Goal: Check status: Check status

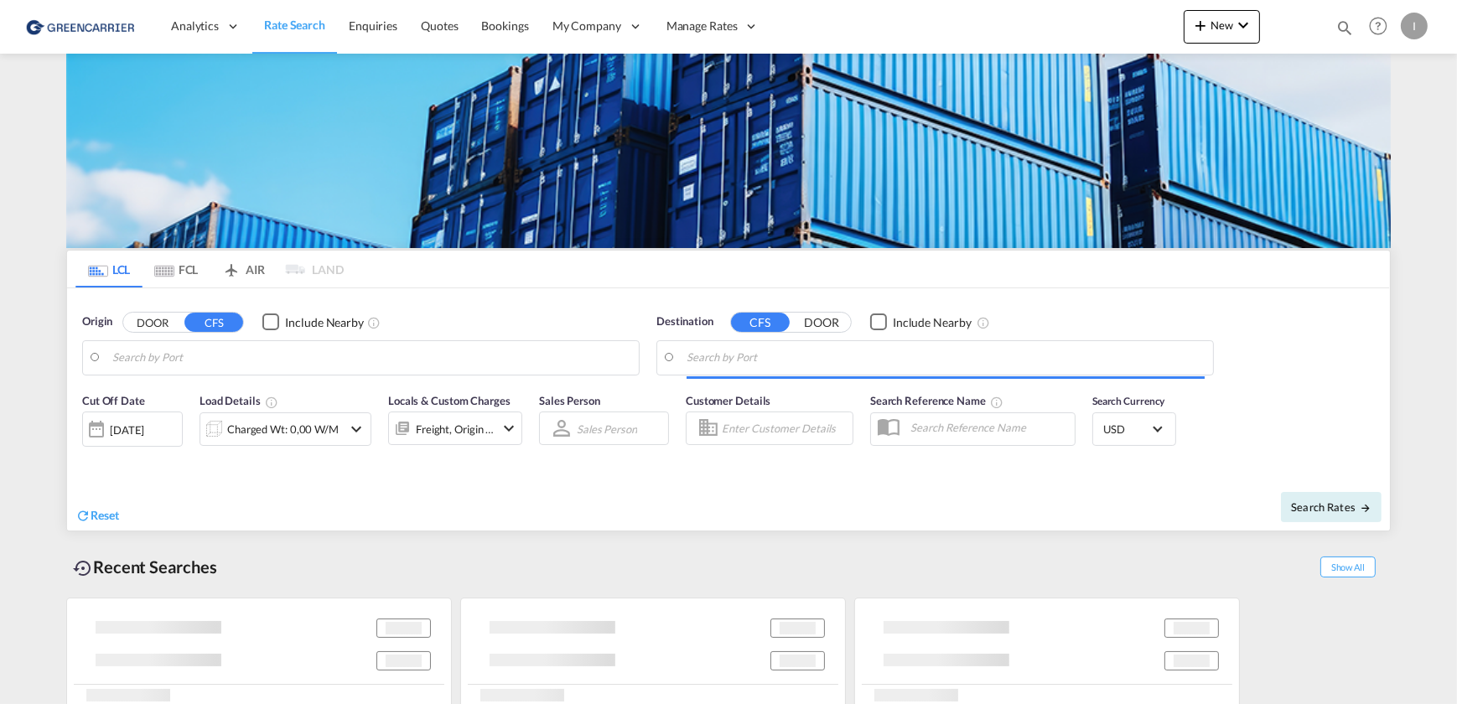
type input "[GEOGRAPHIC_DATA], [GEOGRAPHIC_DATA]"
type input "Callao, PECLL"
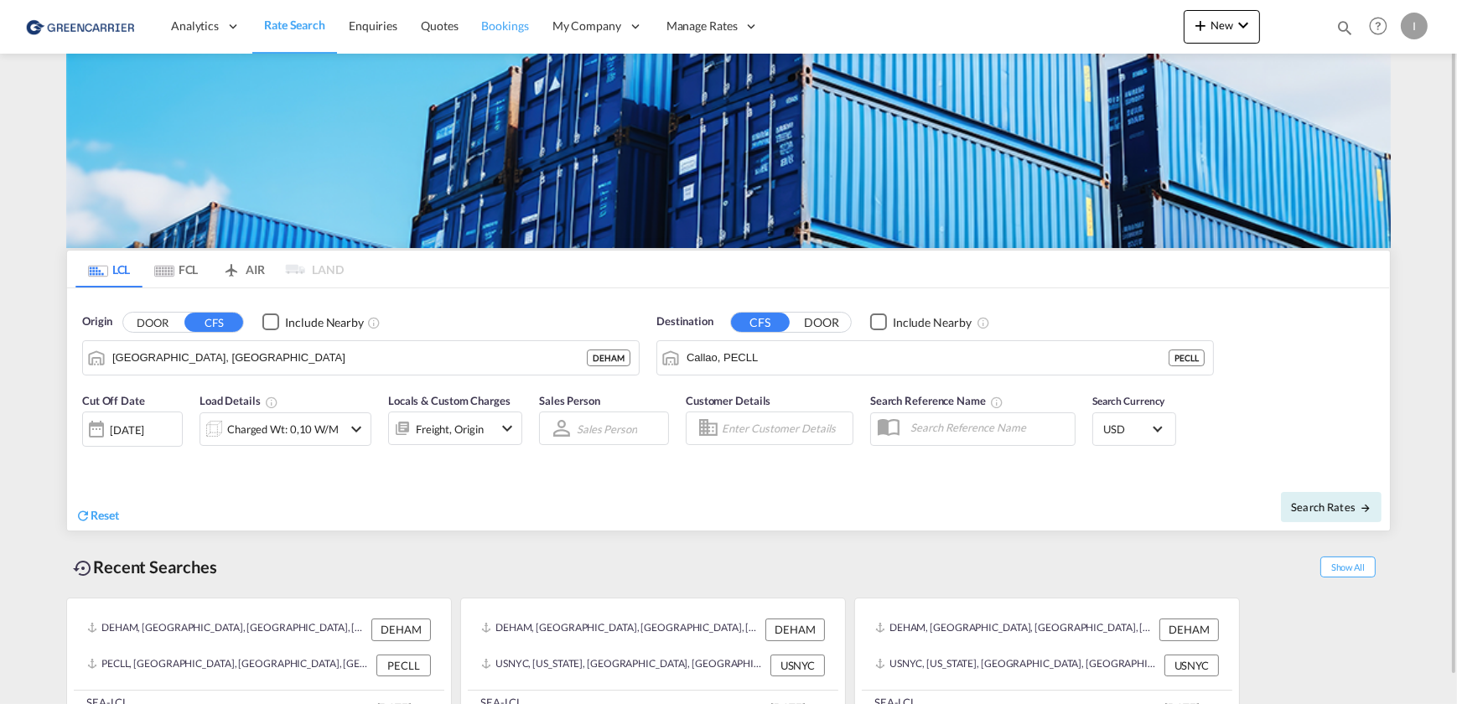
click at [512, 40] on link "Bookings" at bounding box center [505, 26] width 70 height 54
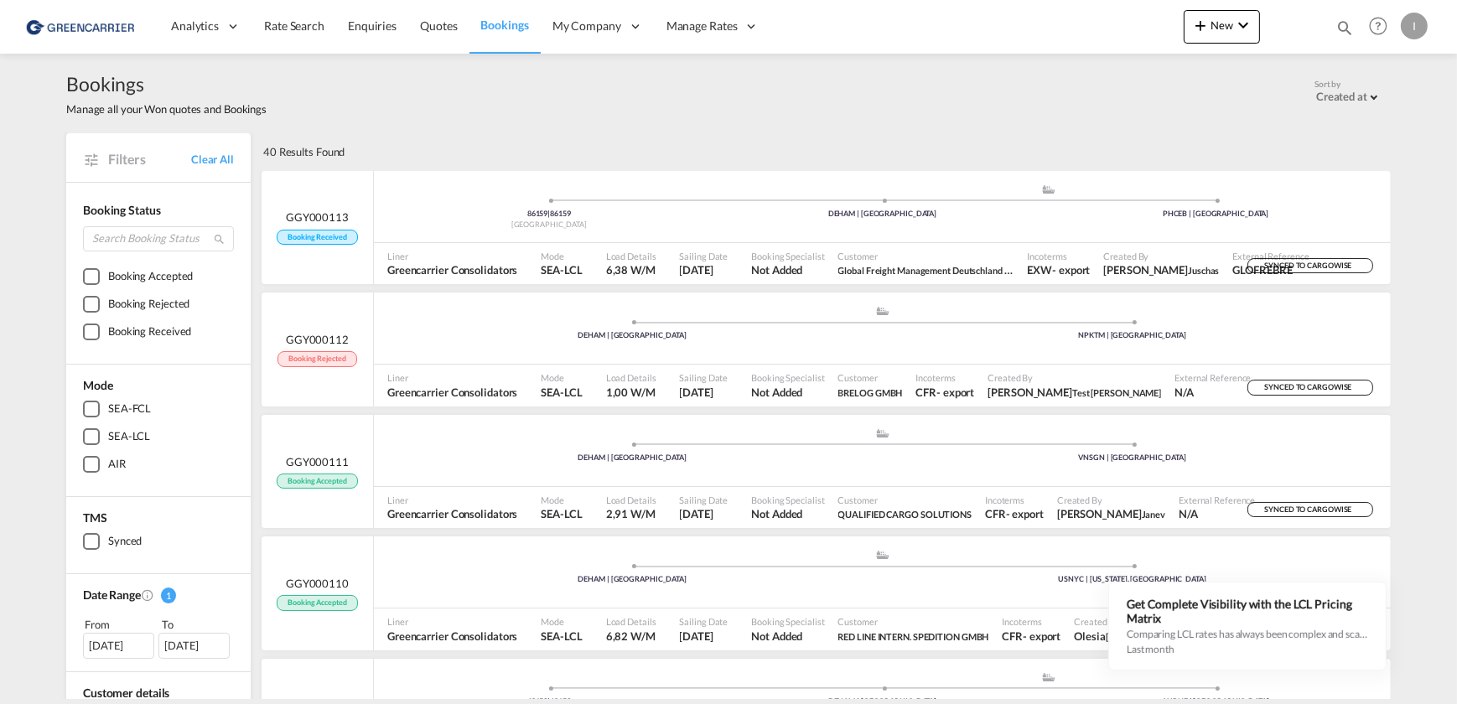
click at [126, 645] on div "[DATE]" at bounding box center [118, 645] width 71 height 25
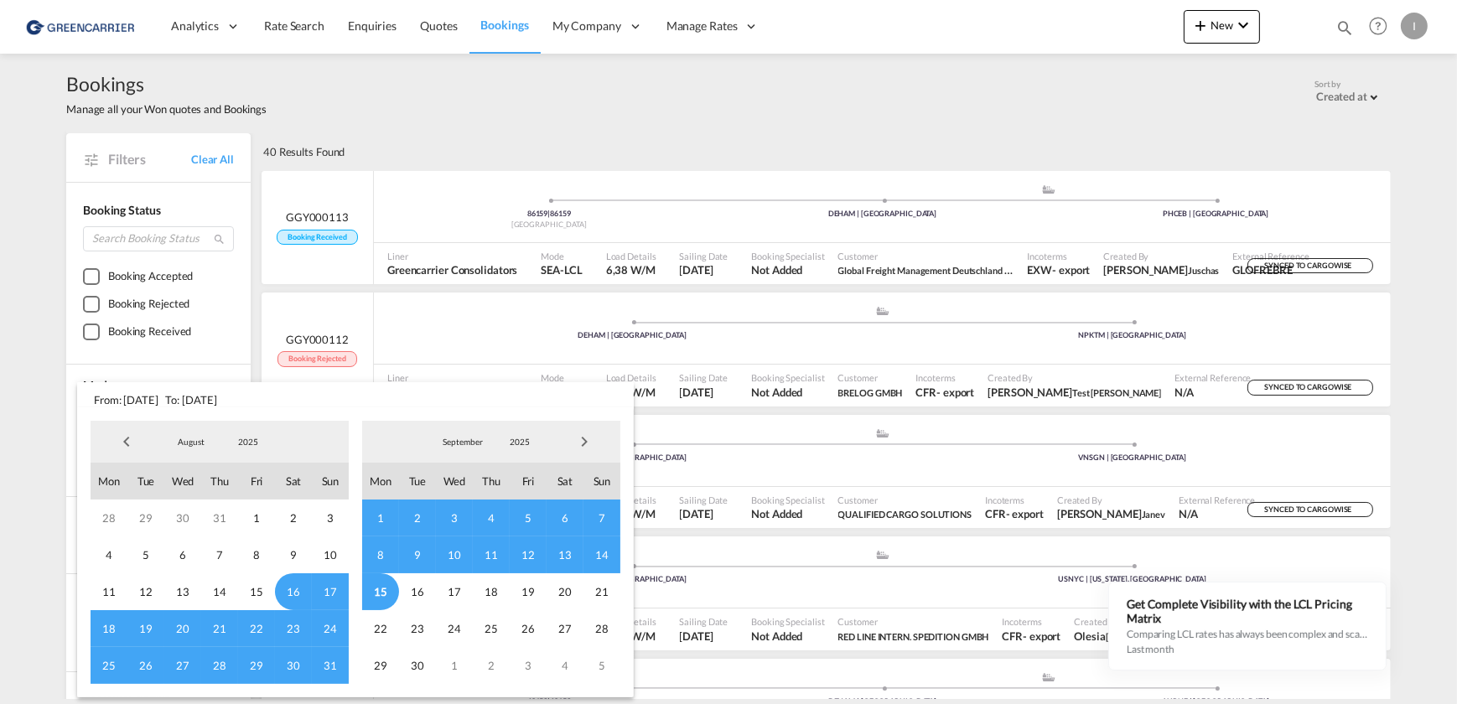
click at [373, 591] on span "15" at bounding box center [380, 591] width 37 height 37
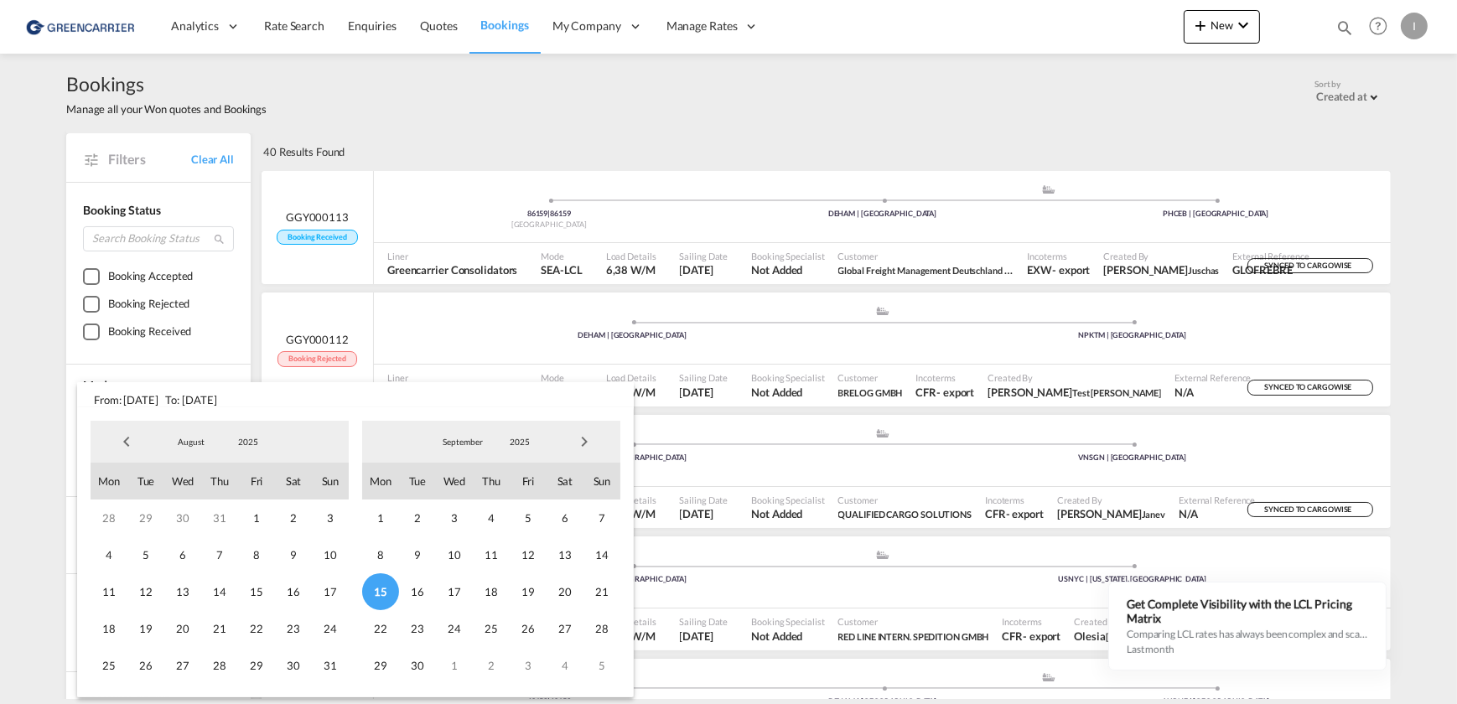
click at [44, 476] on md-backdrop at bounding box center [728, 352] width 1457 height 704
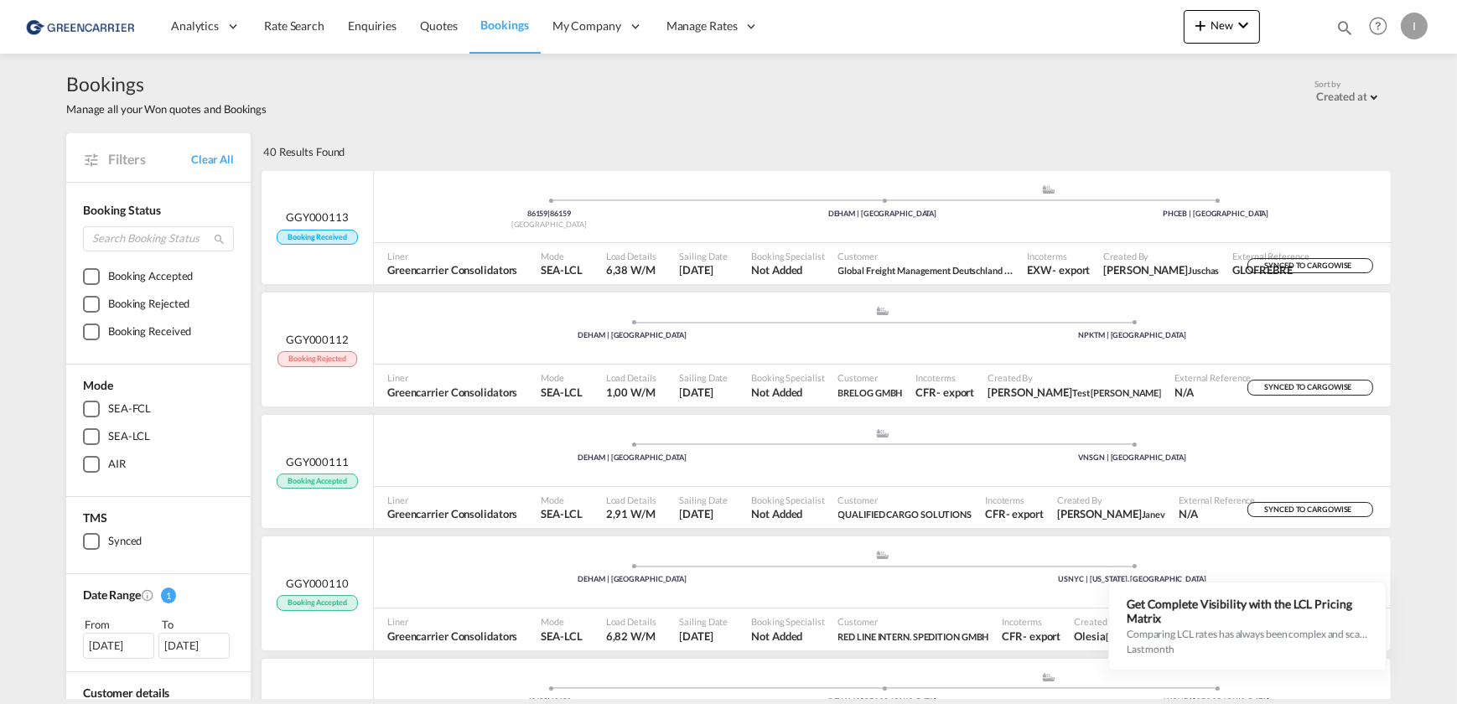
click at [113, 638] on div "[DATE]" at bounding box center [118, 645] width 71 height 25
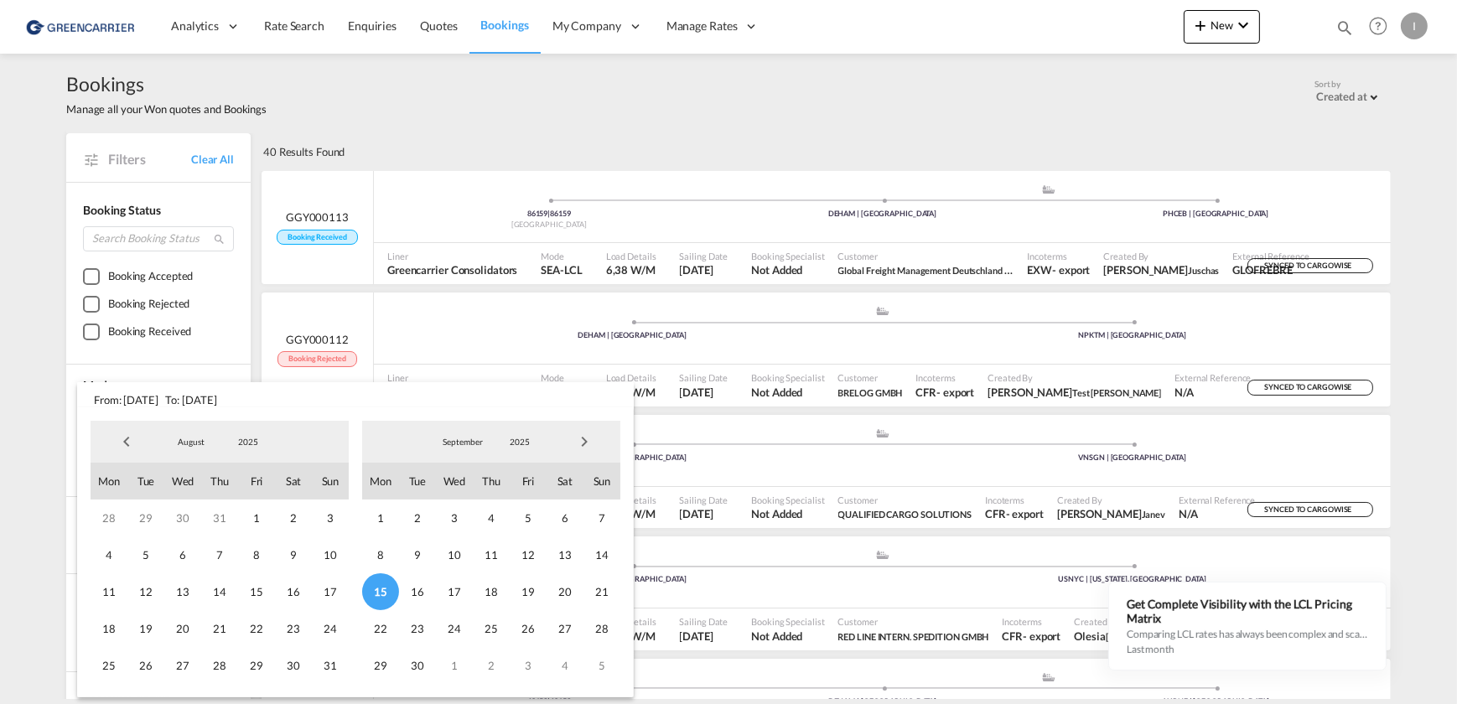
click at [386, 588] on span "15" at bounding box center [380, 591] width 37 height 37
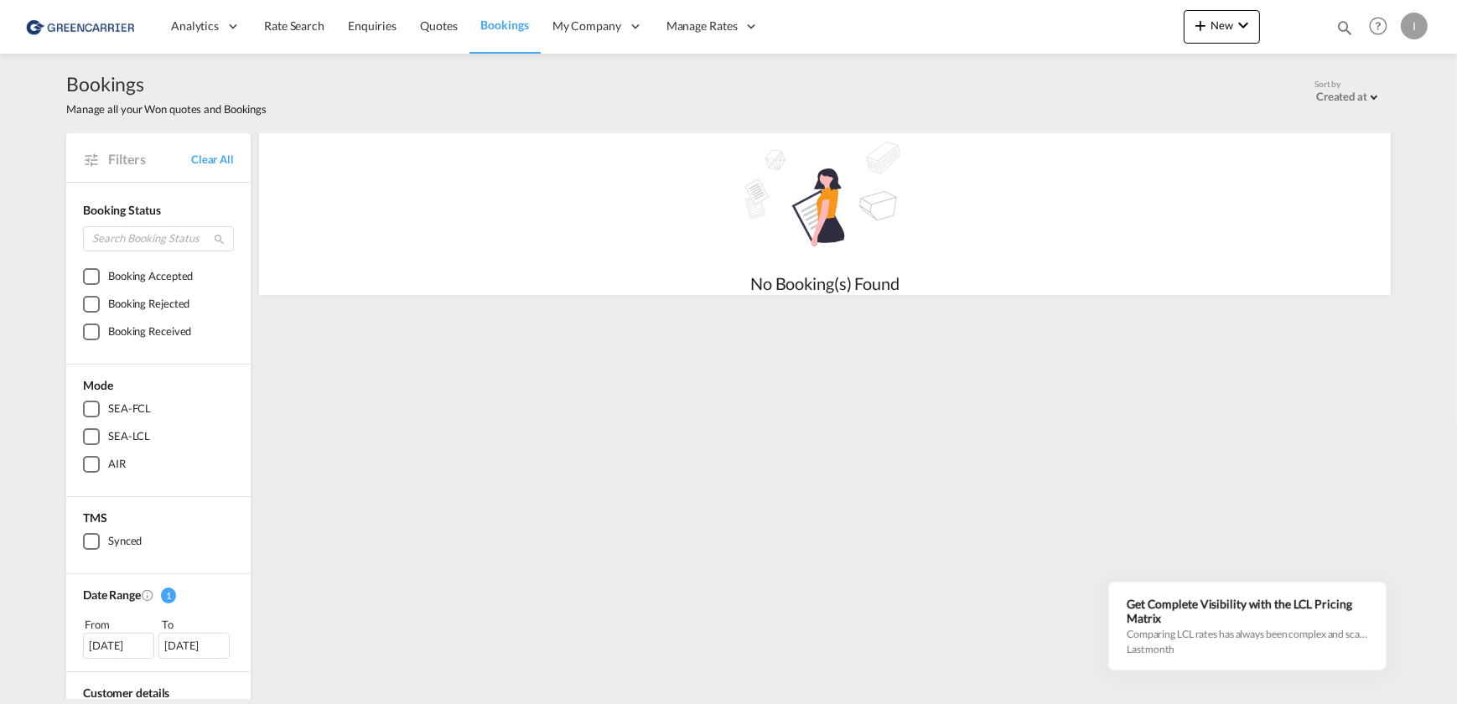
click at [106, 640] on div "[DATE]" at bounding box center [118, 645] width 71 height 25
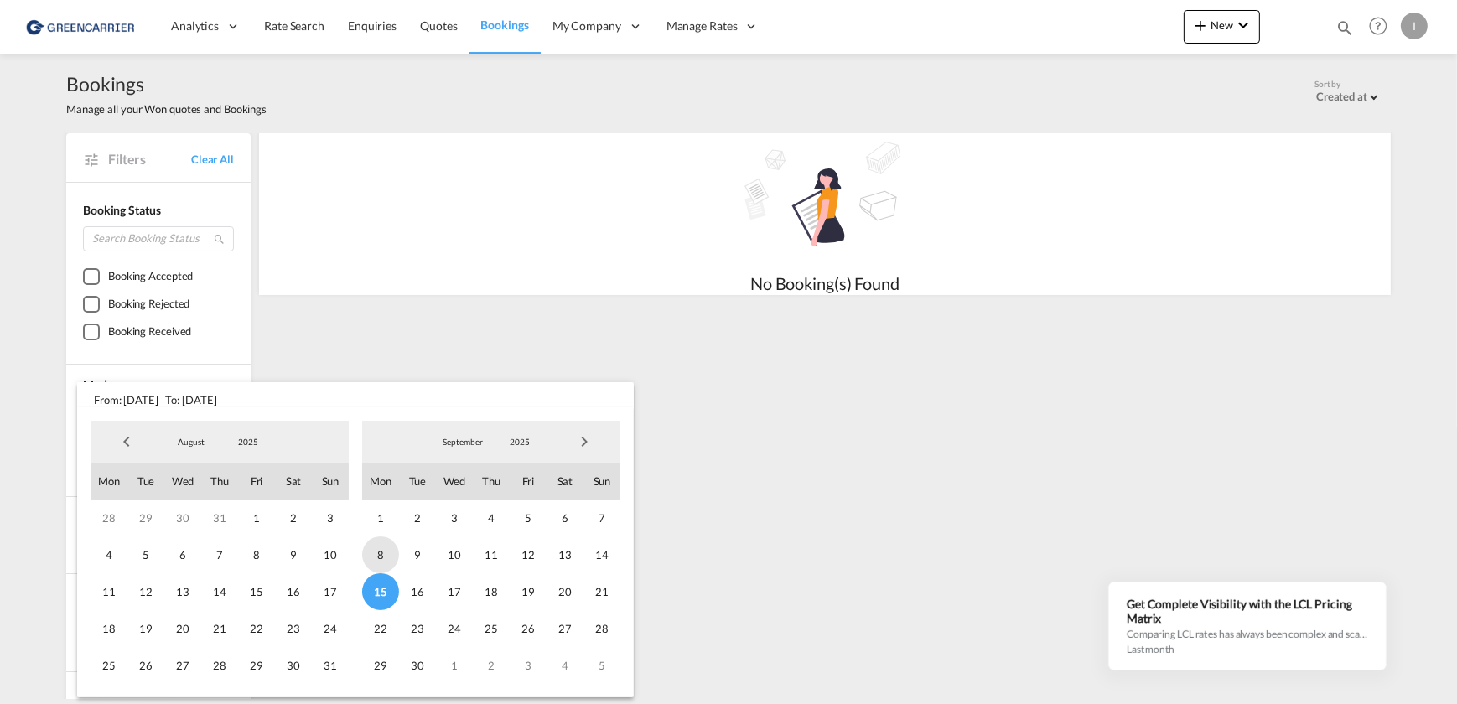
click at [380, 554] on span "8" at bounding box center [380, 554] width 37 height 37
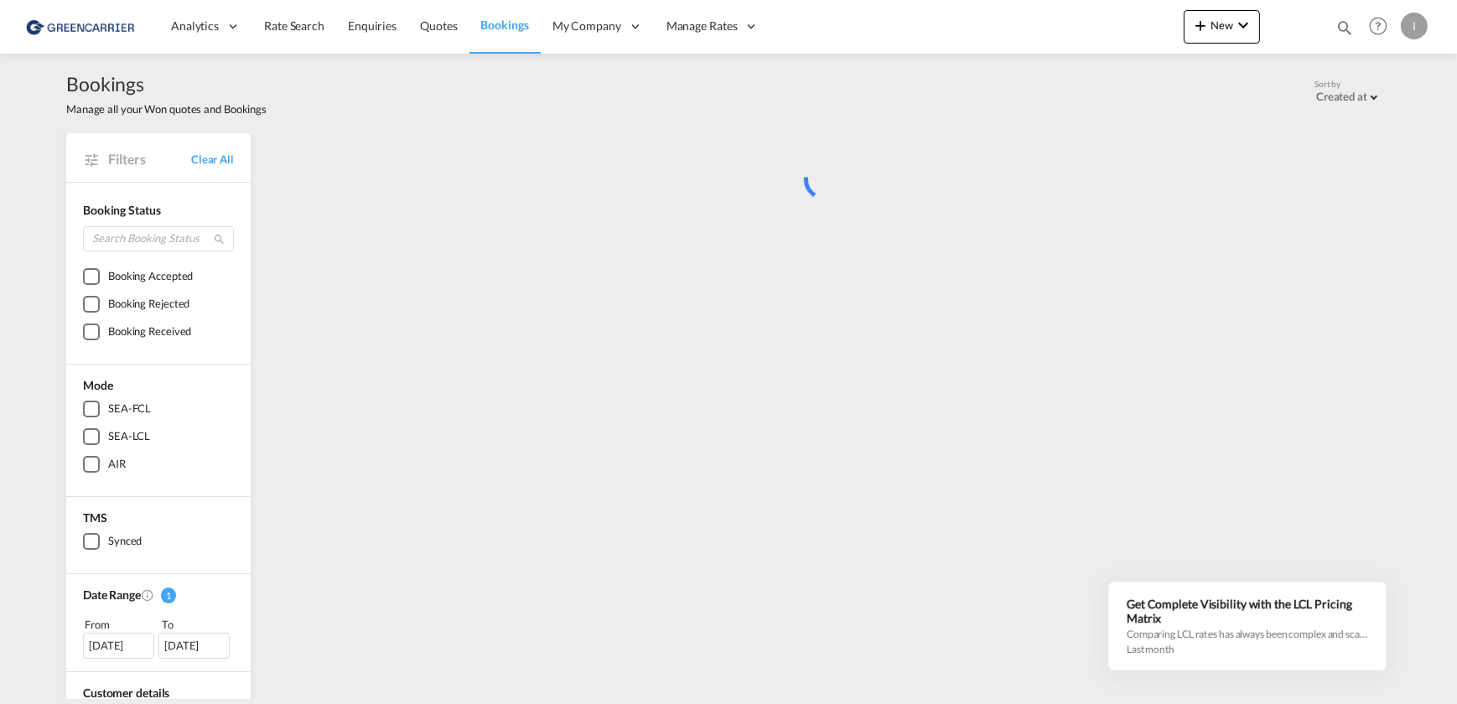
click at [178, 650] on div "[DATE]" at bounding box center [193, 645] width 71 height 25
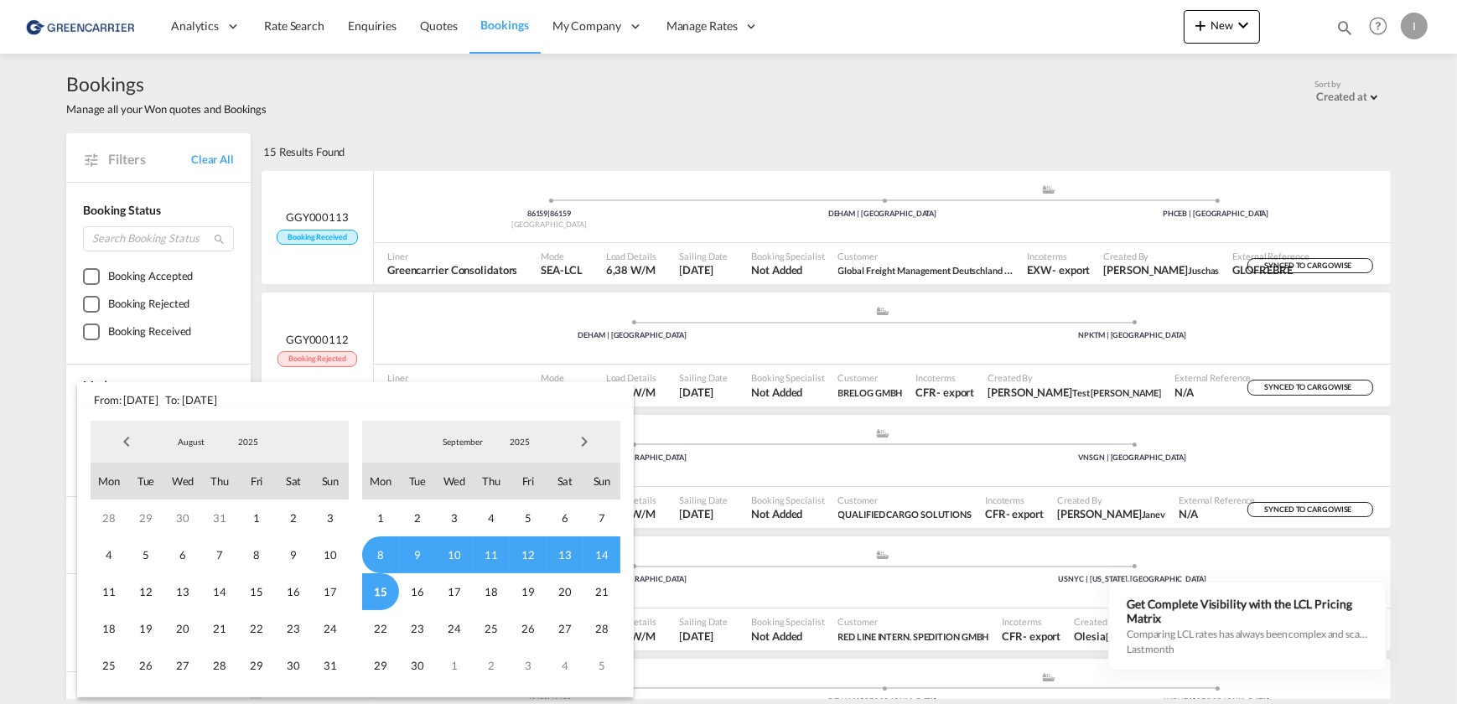
click at [531, 552] on span "12" at bounding box center [528, 554] width 37 height 37
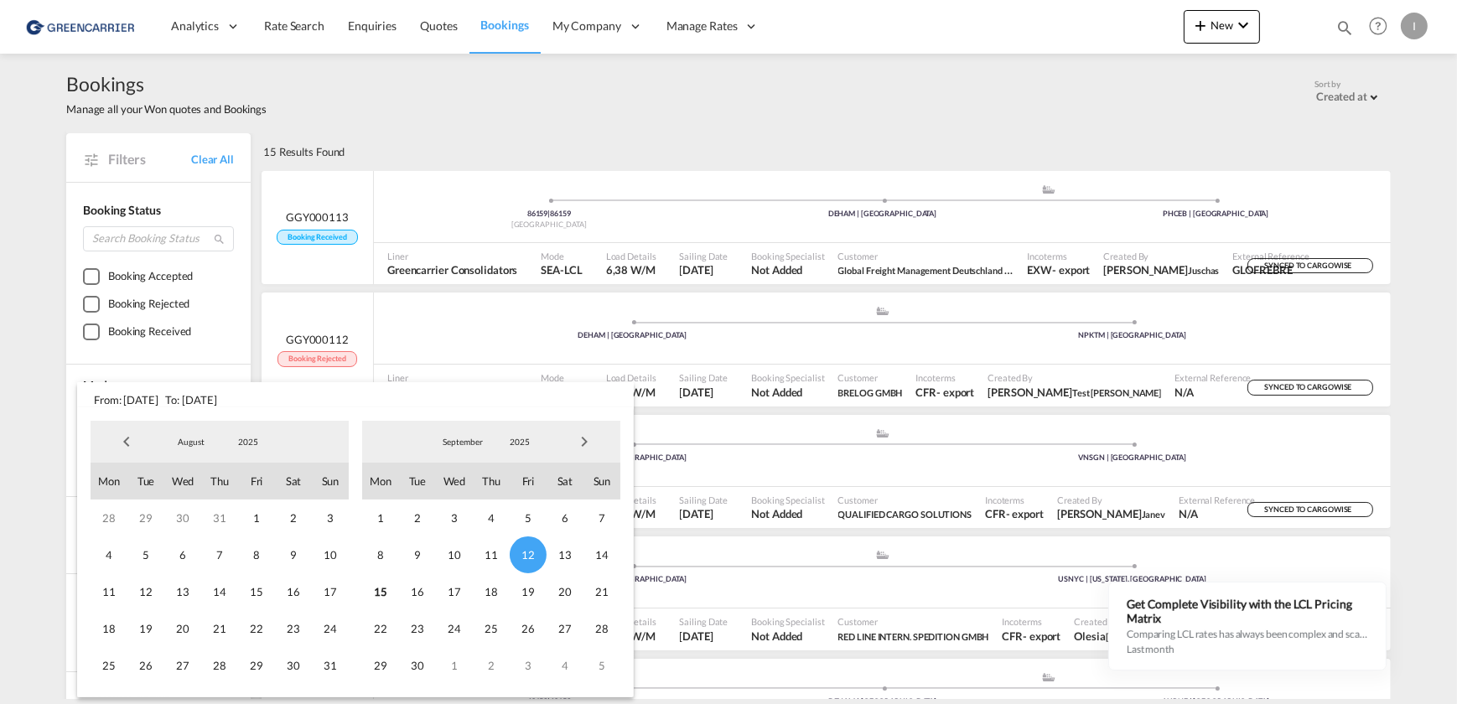
click at [530, 546] on span "12" at bounding box center [528, 554] width 37 height 37
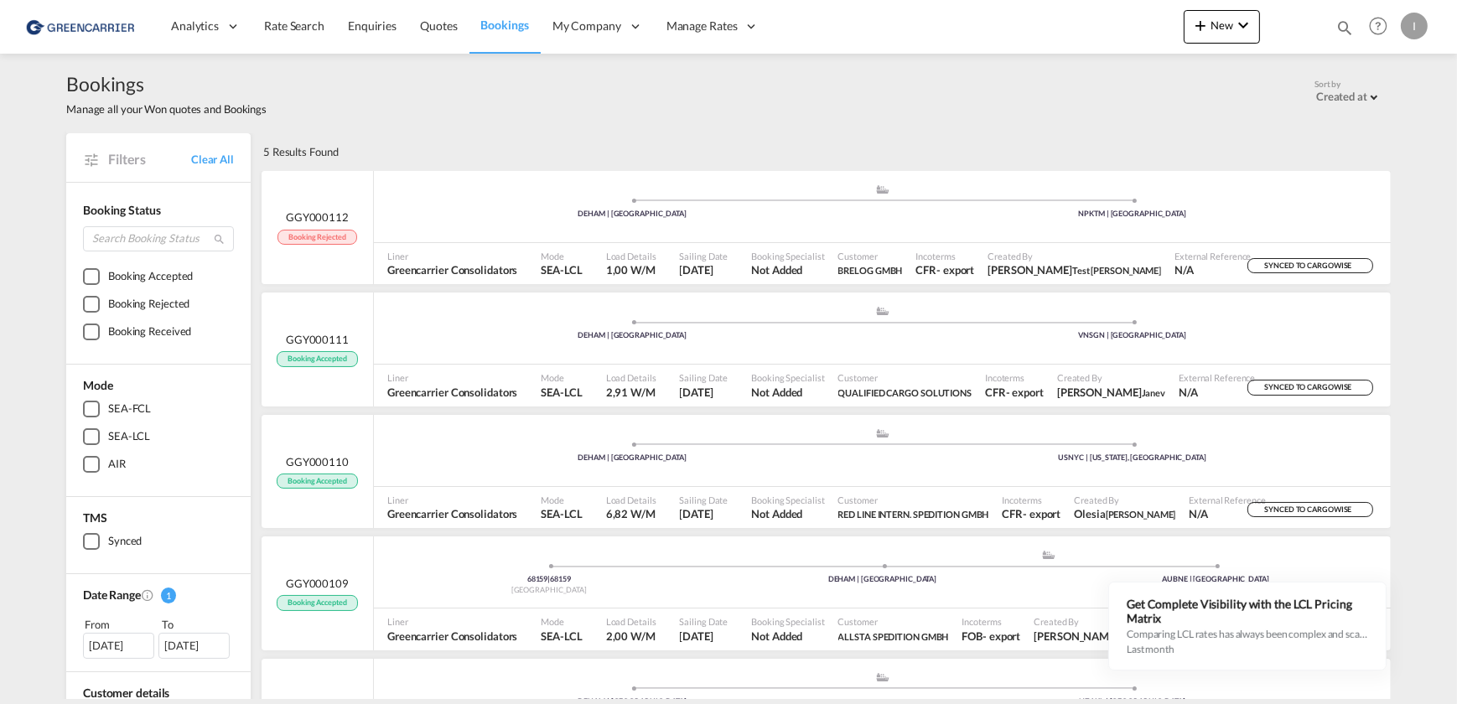
click at [101, 643] on div "[DATE]" at bounding box center [118, 645] width 71 height 25
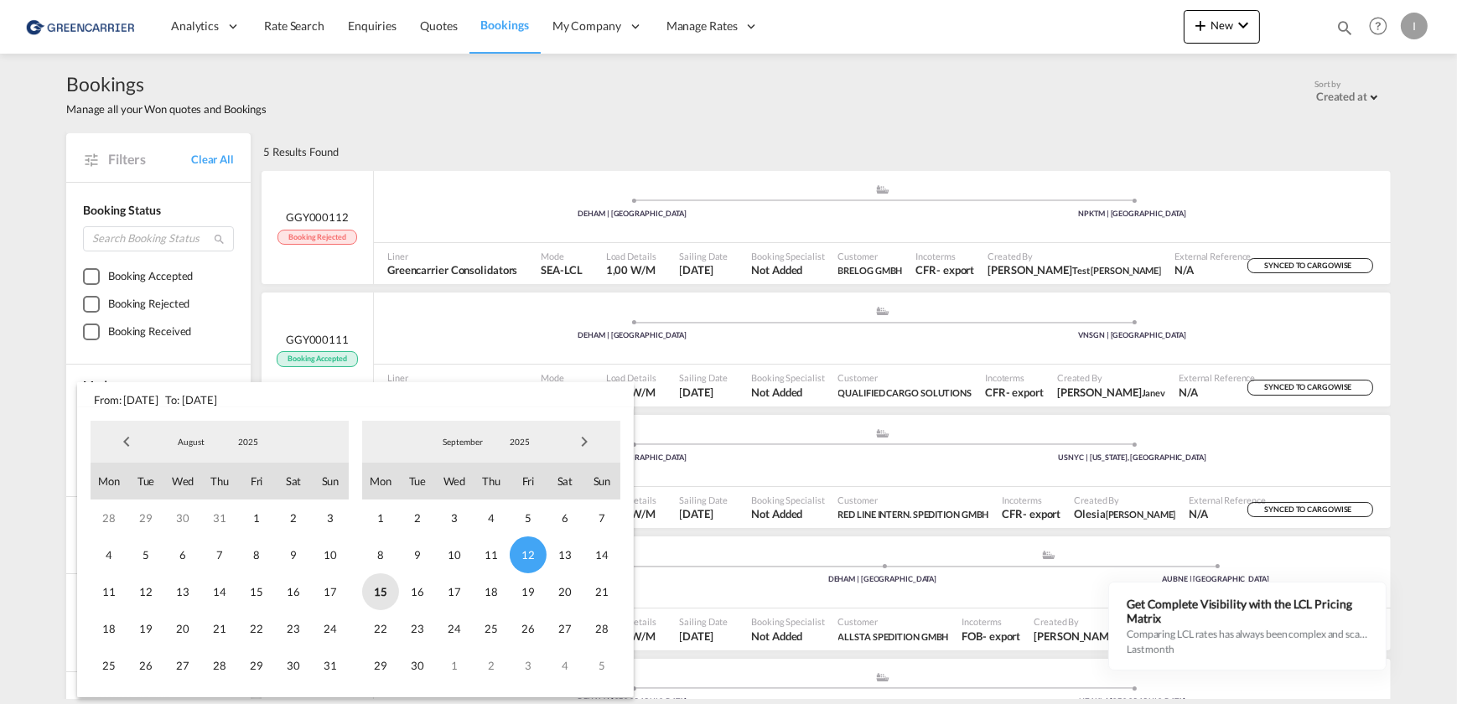
click at [379, 592] on span "15" at bounding box center [380, 591] width 37 height 37
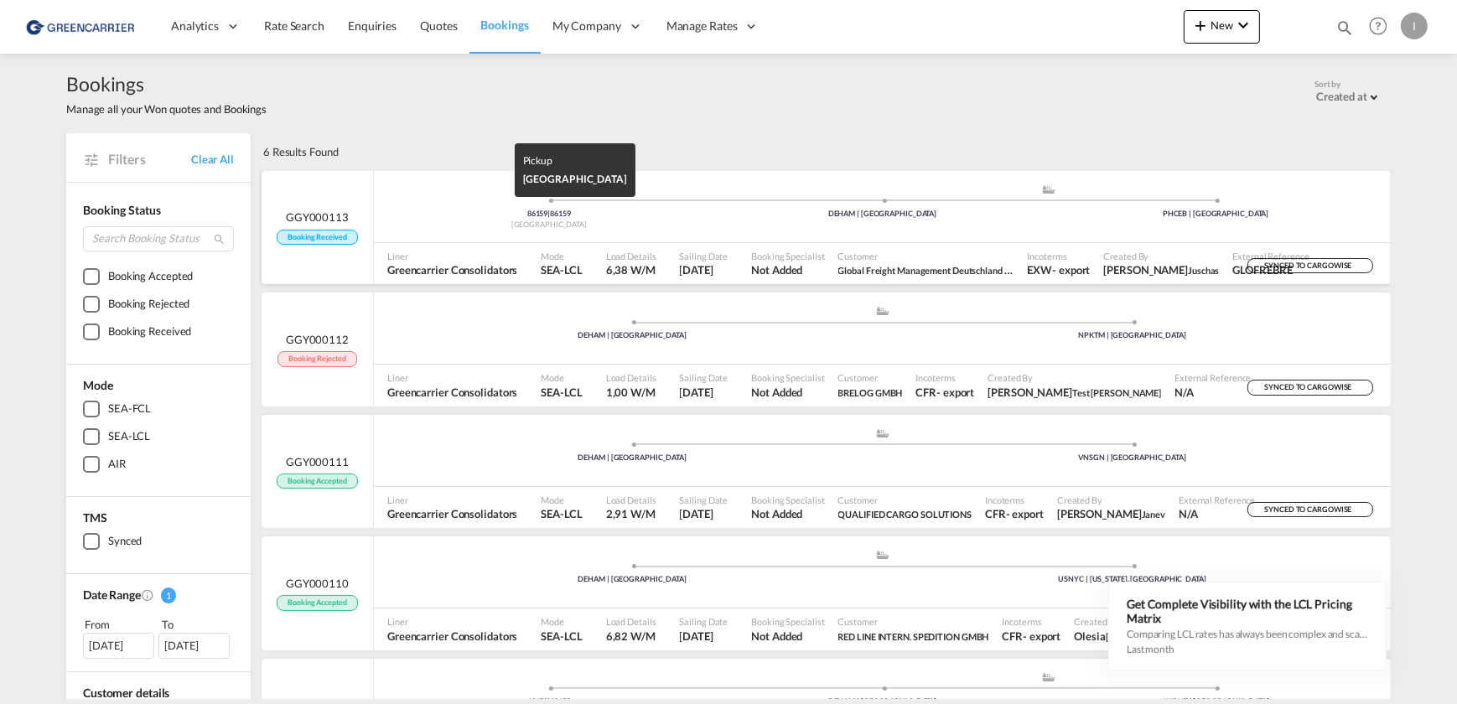
click at [410, 222] on div "[GEOGRAPHIC_DATA]" at bounding box center [549, 225] width 334 height 11
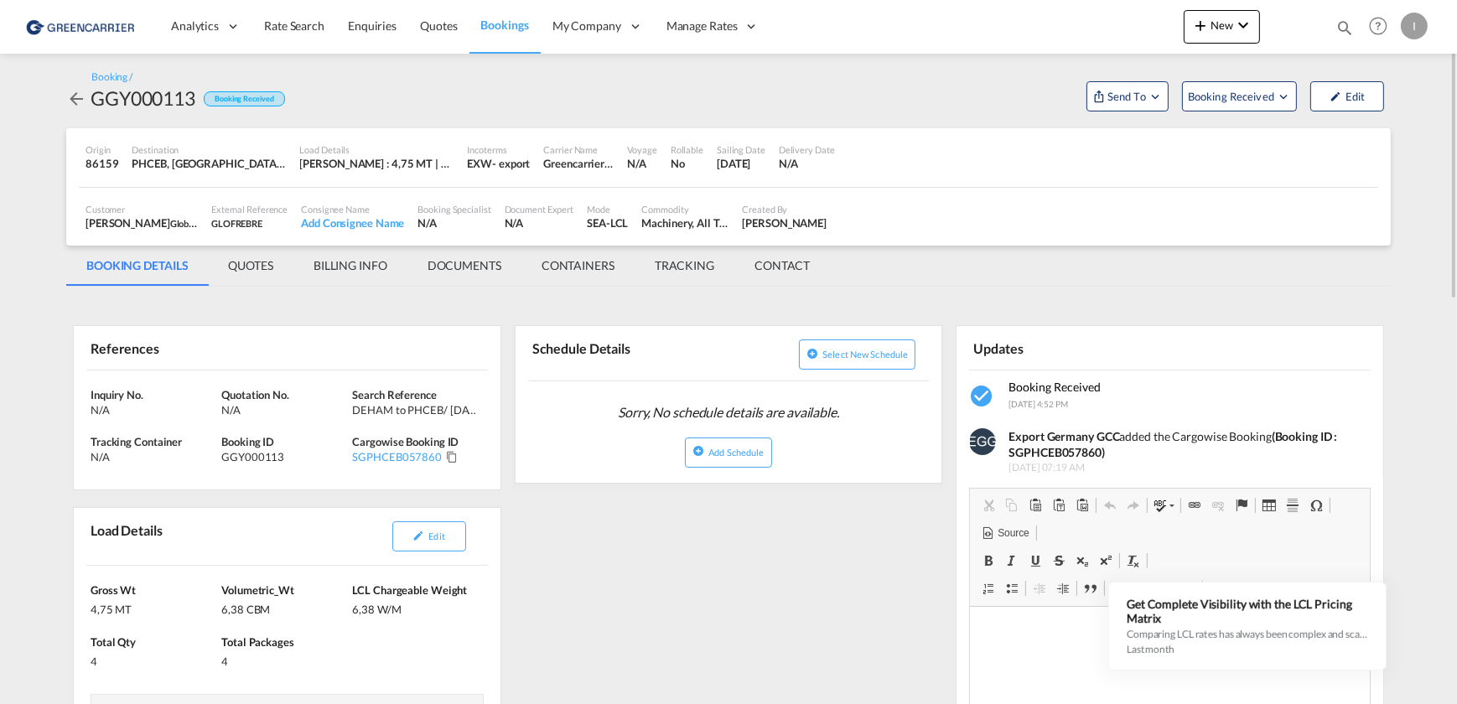
click at [83, 91] on md-icon "icon-arrow-left" at bounding box center [76, 99] width 20 height 20
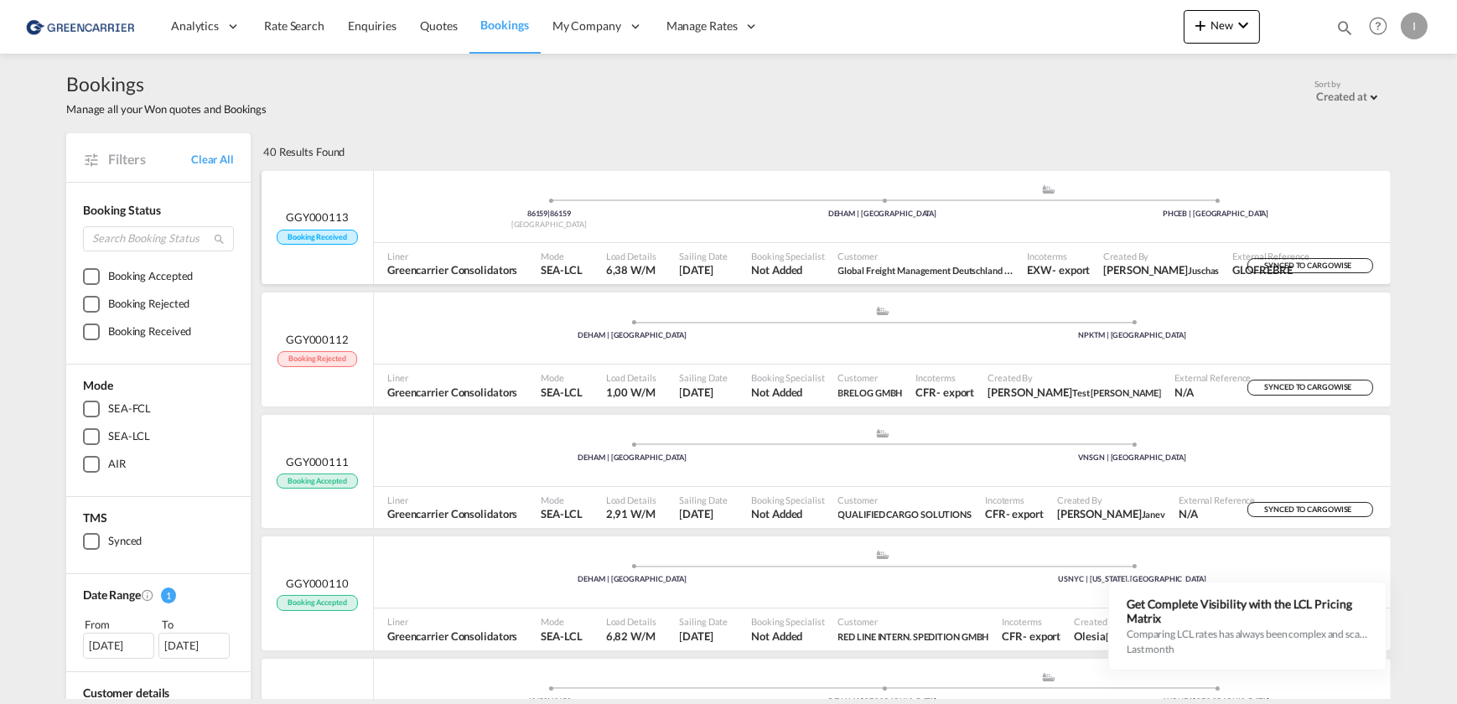
click at [457, 204] on ul "86159 | 86159 [GEOGRAPHIC_DATA] .a{fill:#aaa8ad;} .a{fill:#aaa8ad;} DEHAM | [GE…" at bounding box center [882, 204] width 1000 height 8
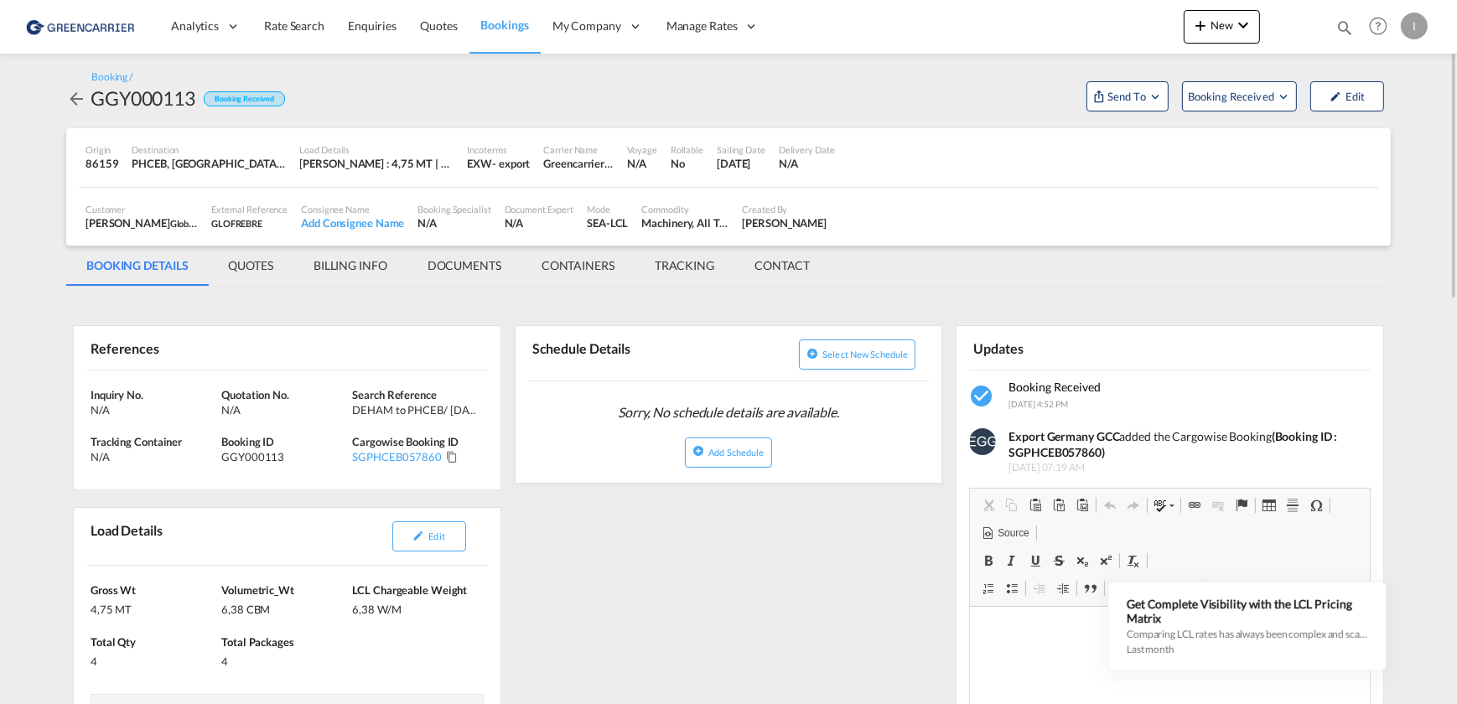
click at [75, 96] on md-icon "icon-arrow-left" at bounding box center [76, 99] width 20 height 20
